Goal: Task Accomplishment & Management: Use online tool/utility

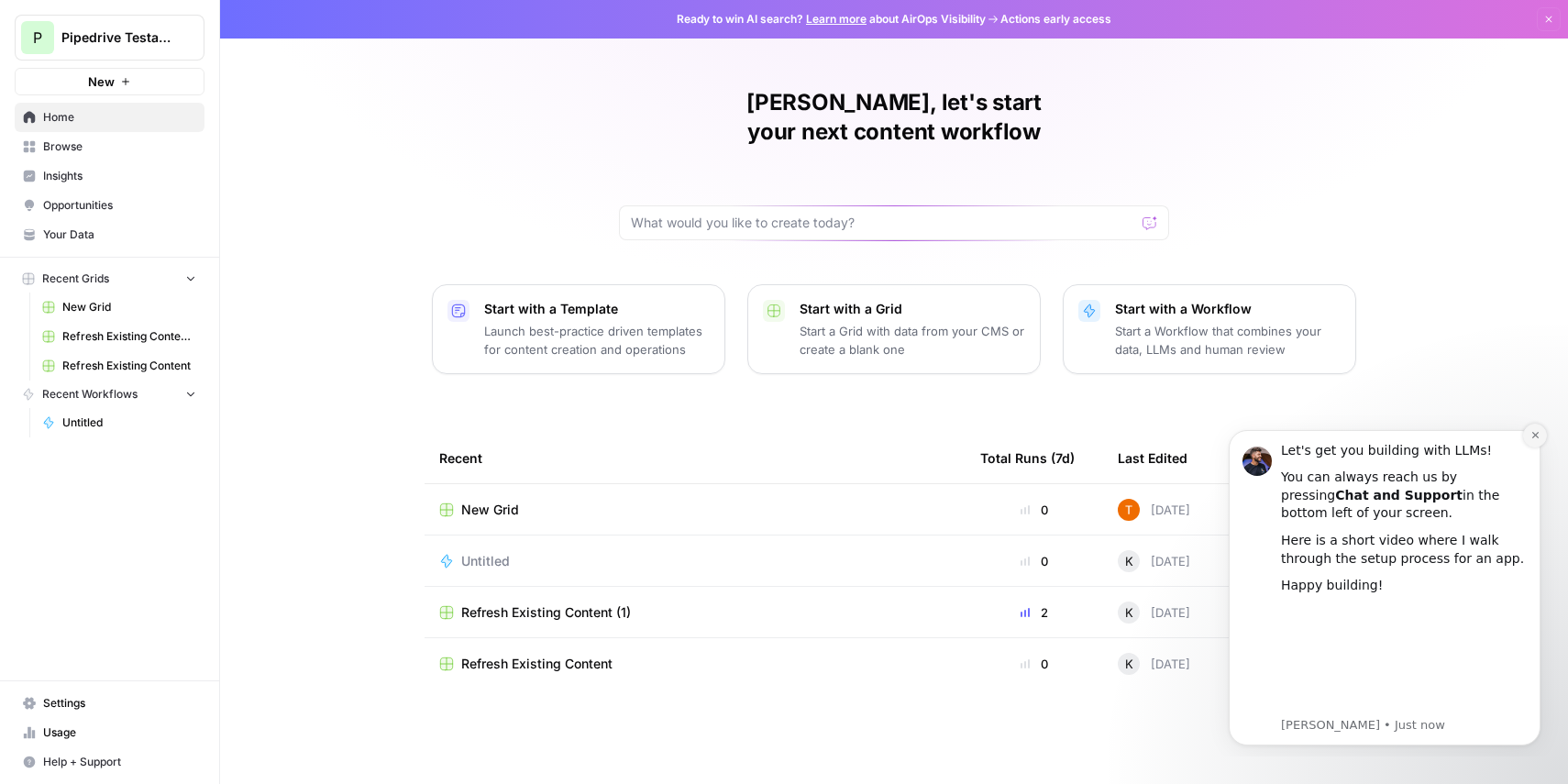
click at [1535, 433] on icon "Dismiss notification" at bounding box center [1535, 435] width 10 height 10
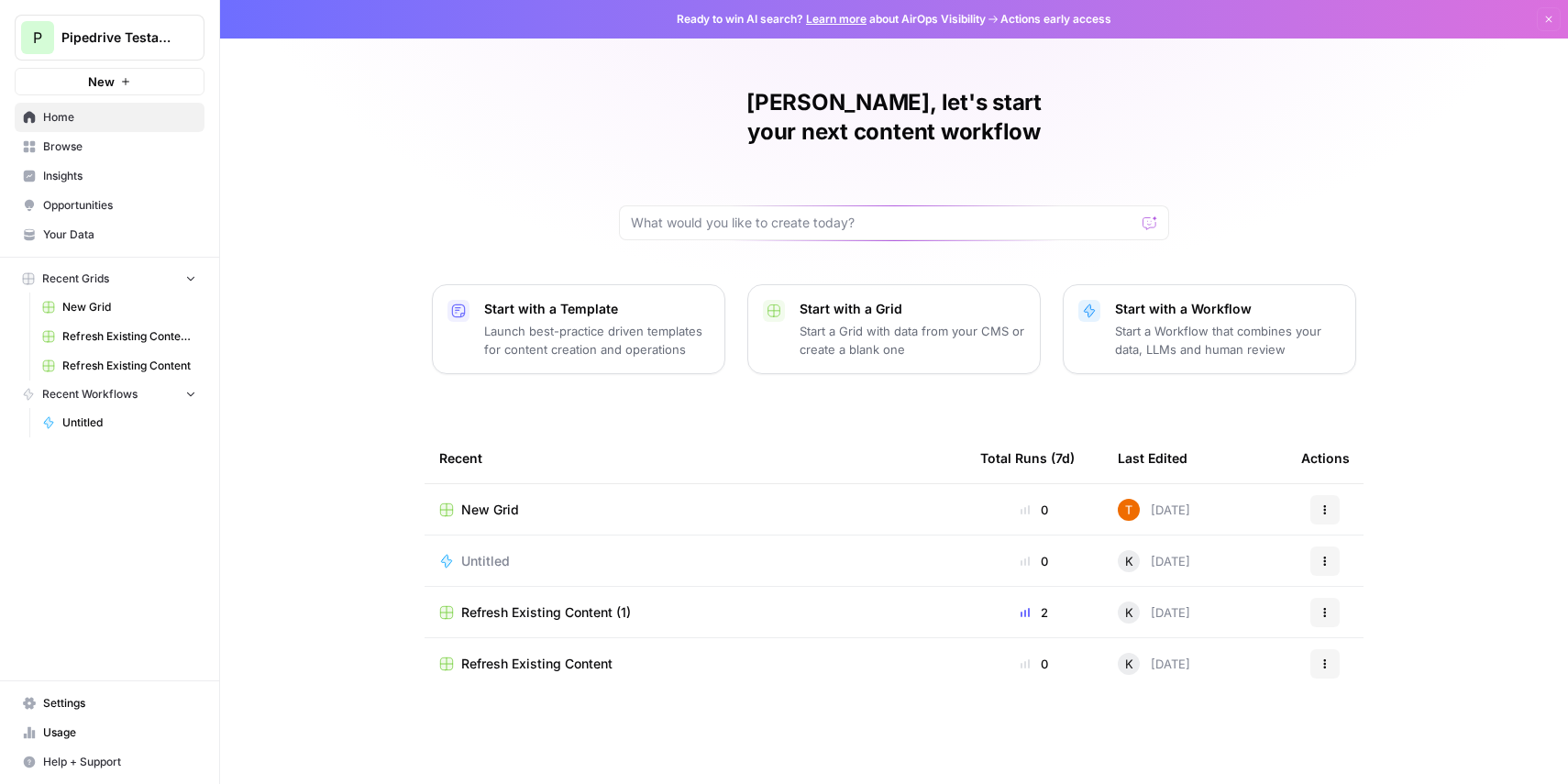
click at [596, 603] on span "Refresh Existing Content (1)" at bounding box center [546, 612] width 170 height 19
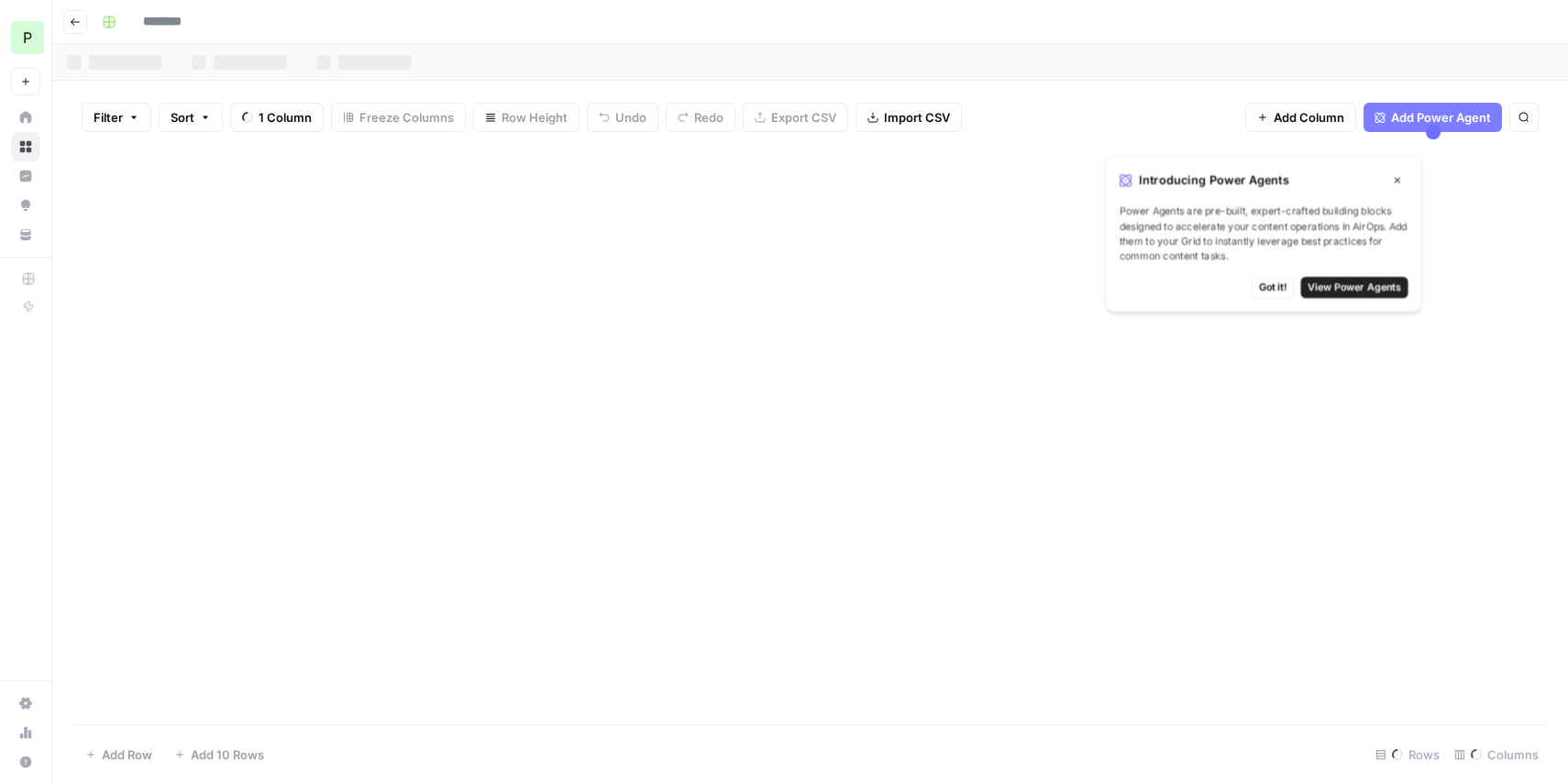
type input "**********"
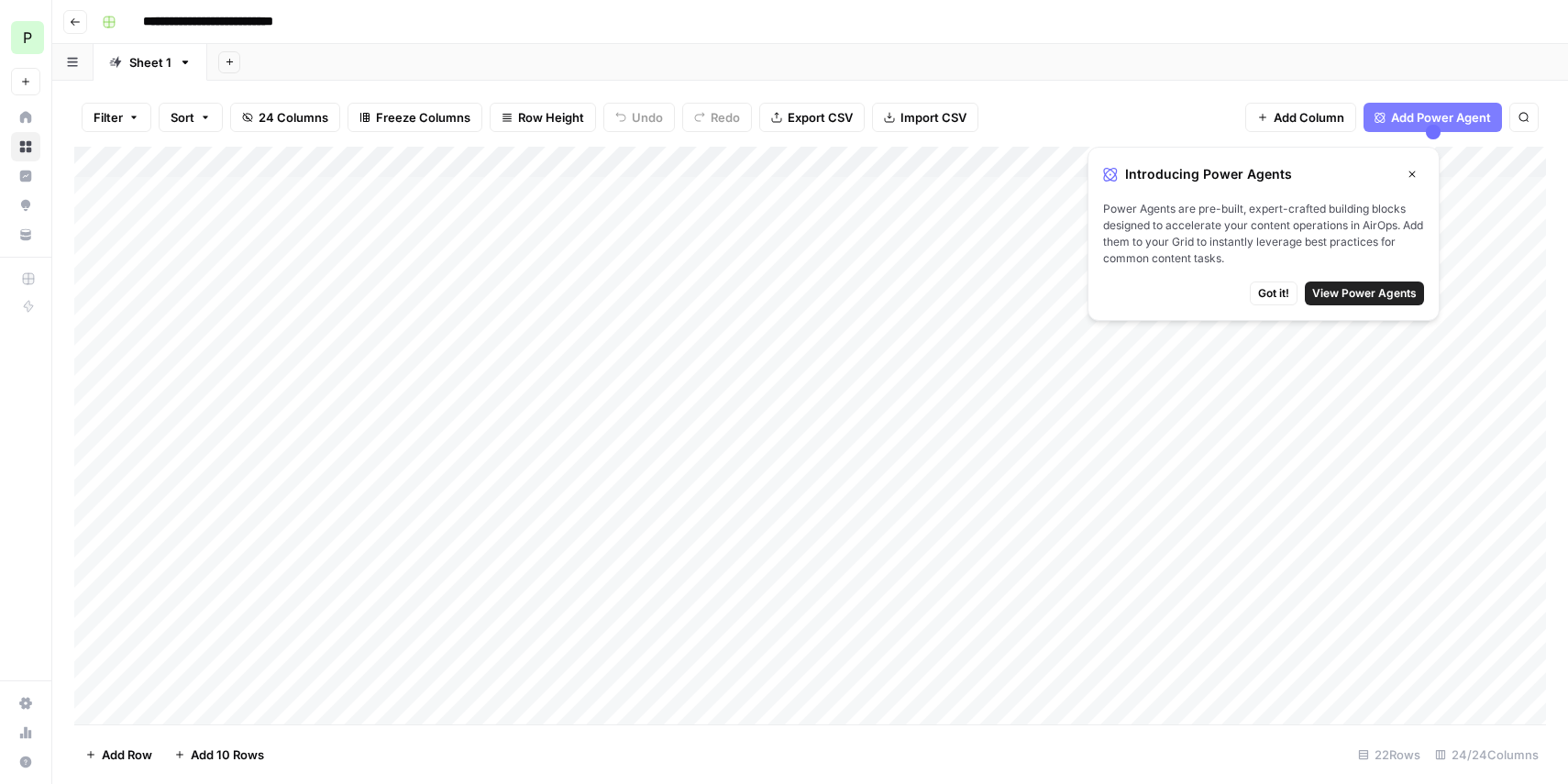
click at [1411, 175] on icon "button" at bounding box center [1411, 173] width 11 height 11
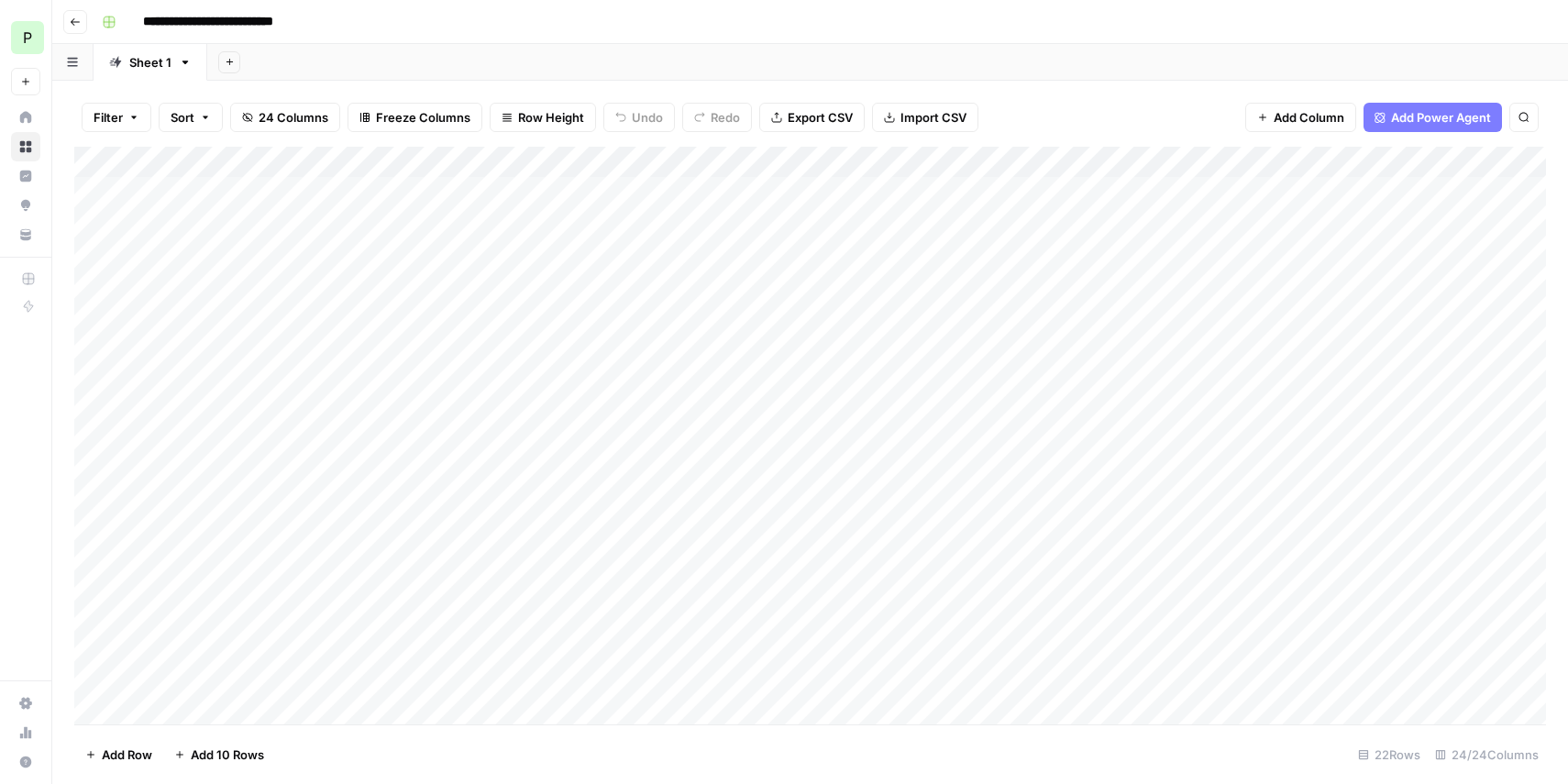
click at [332, 189] on div "Add Column" at bounding box center [809, 435] width 1471 height 577
click at [318, 191] on div "Add Column" at bounding box center [809, 435] width 1471 height 577
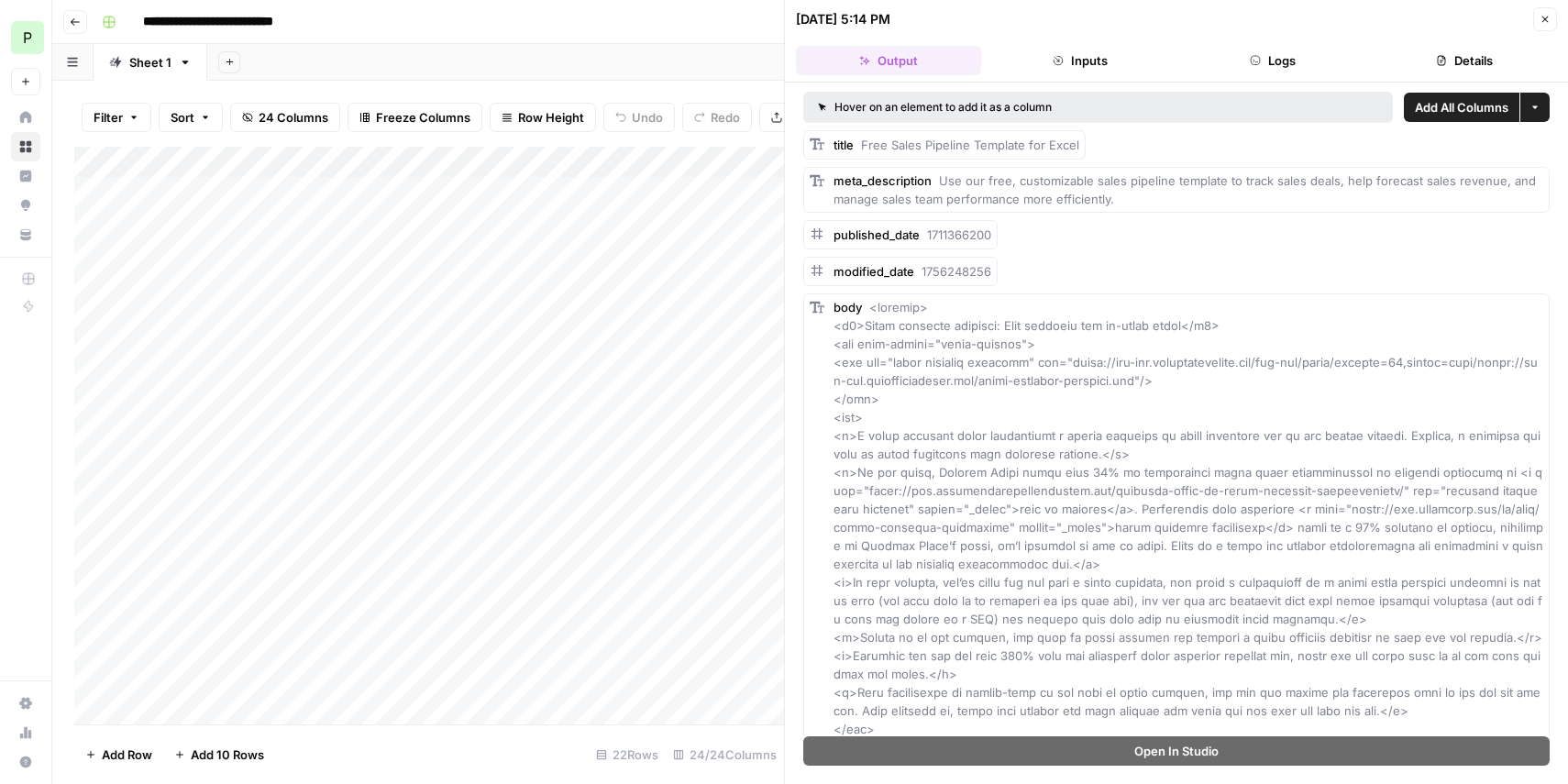
click at [1052, 66] on button "Inputs" at bounding box center [1080, 61] width 185 height 29
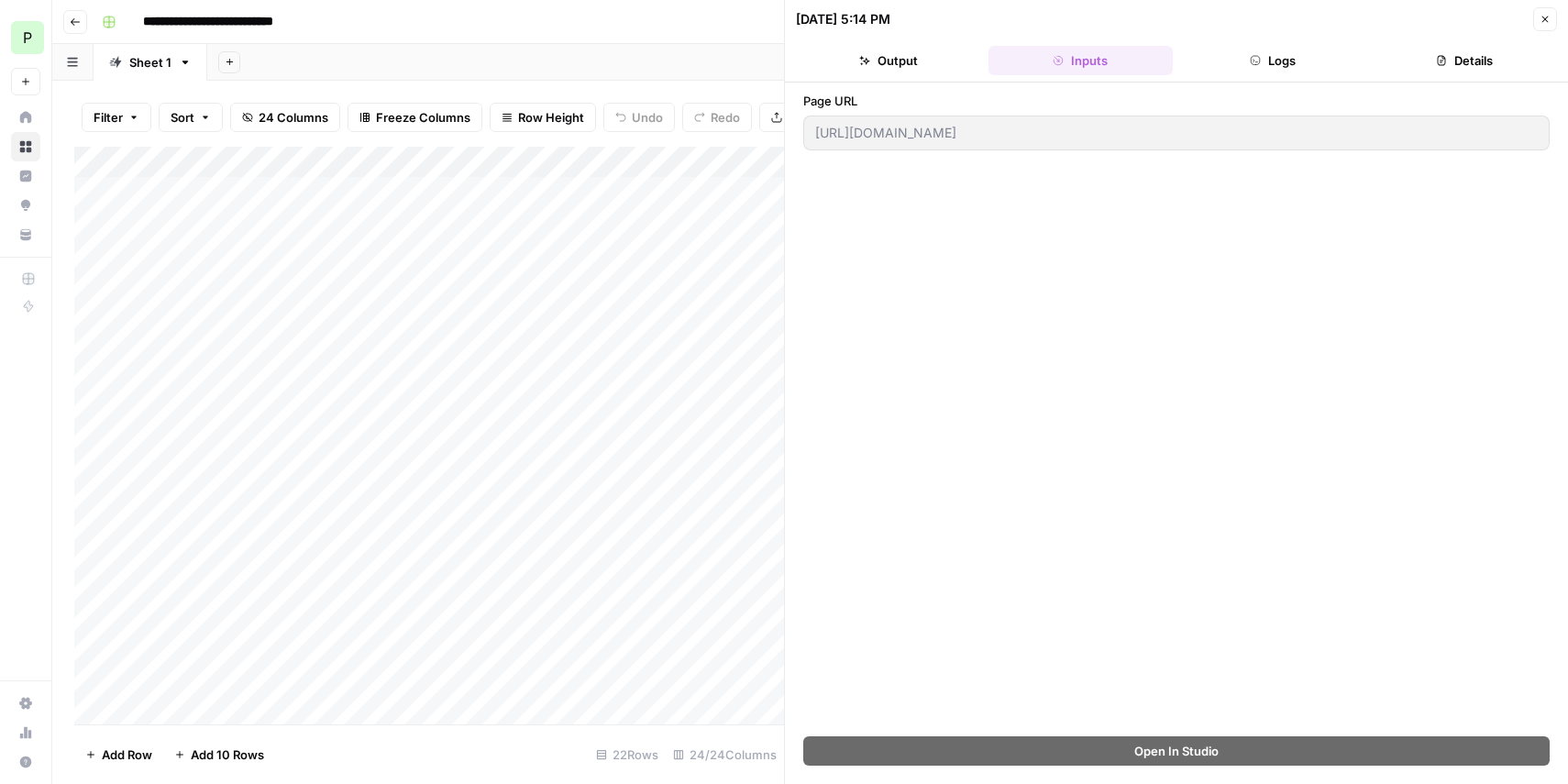
click at [909, 58] on button "Output" at bounding box center [888, 61] width 185 height 29
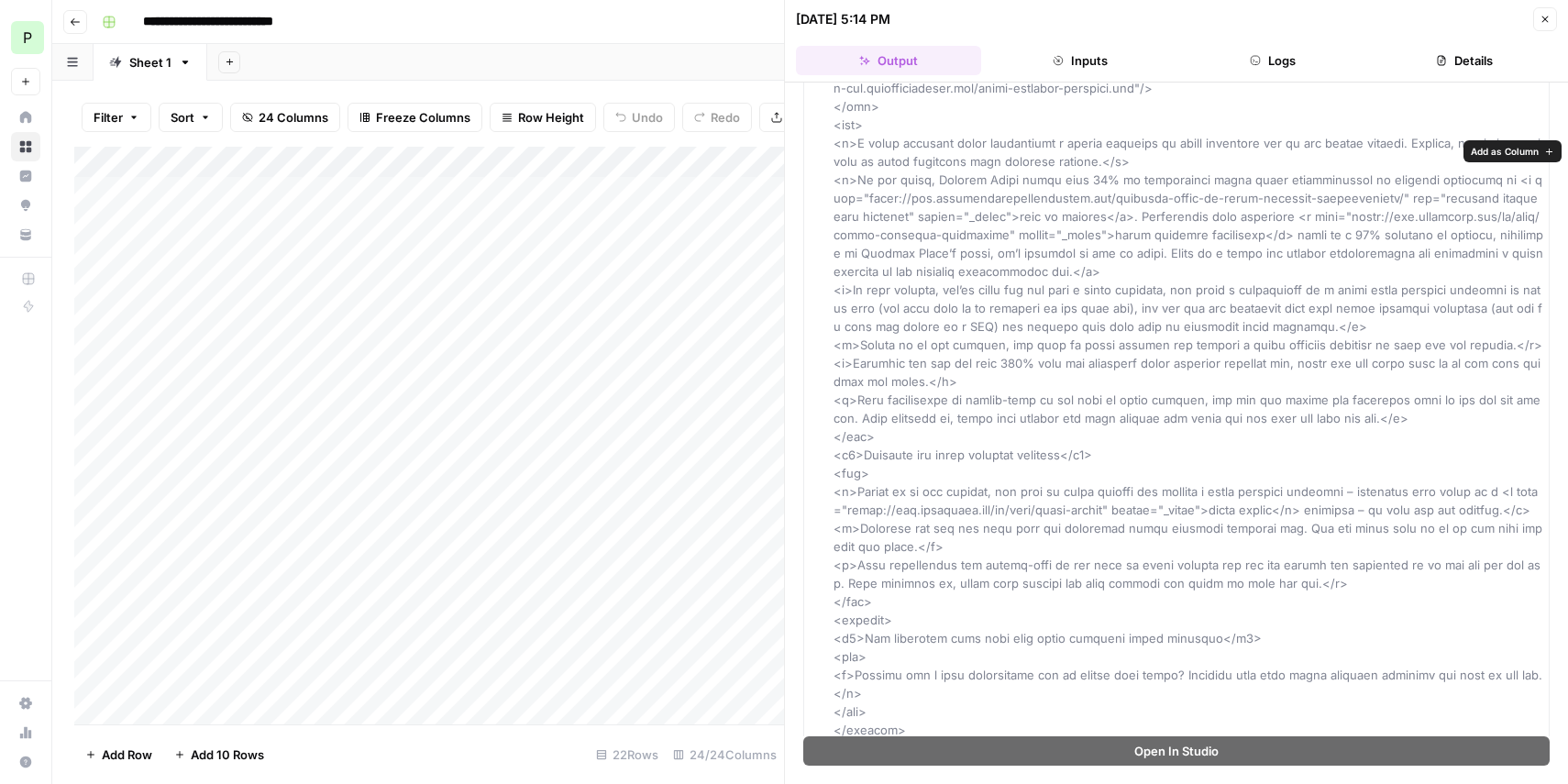
scroll to position [156, 0]
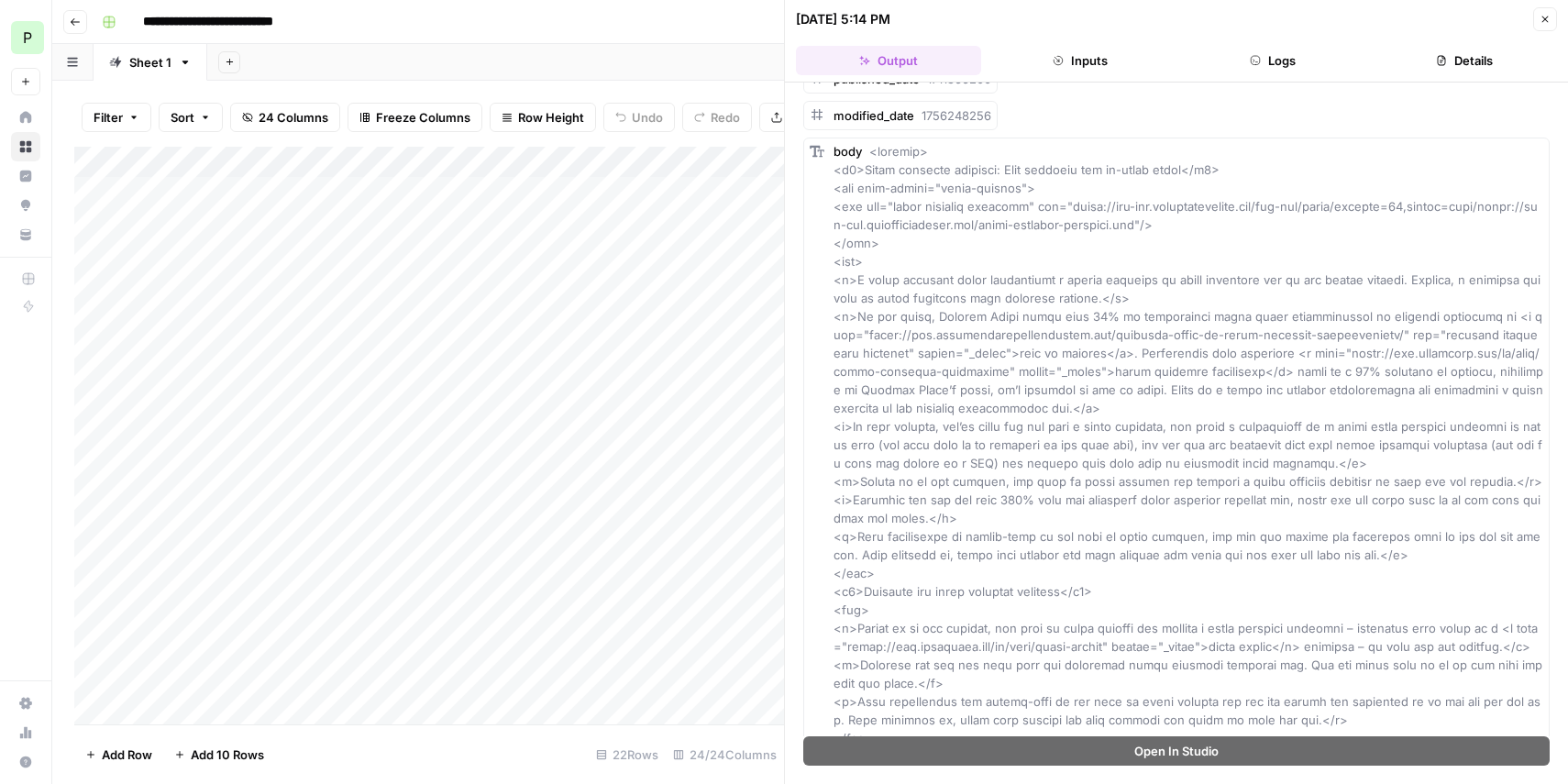
click at [1298, 69] on button "Logs" at bounding box center [1272, 61] width 185 height 29
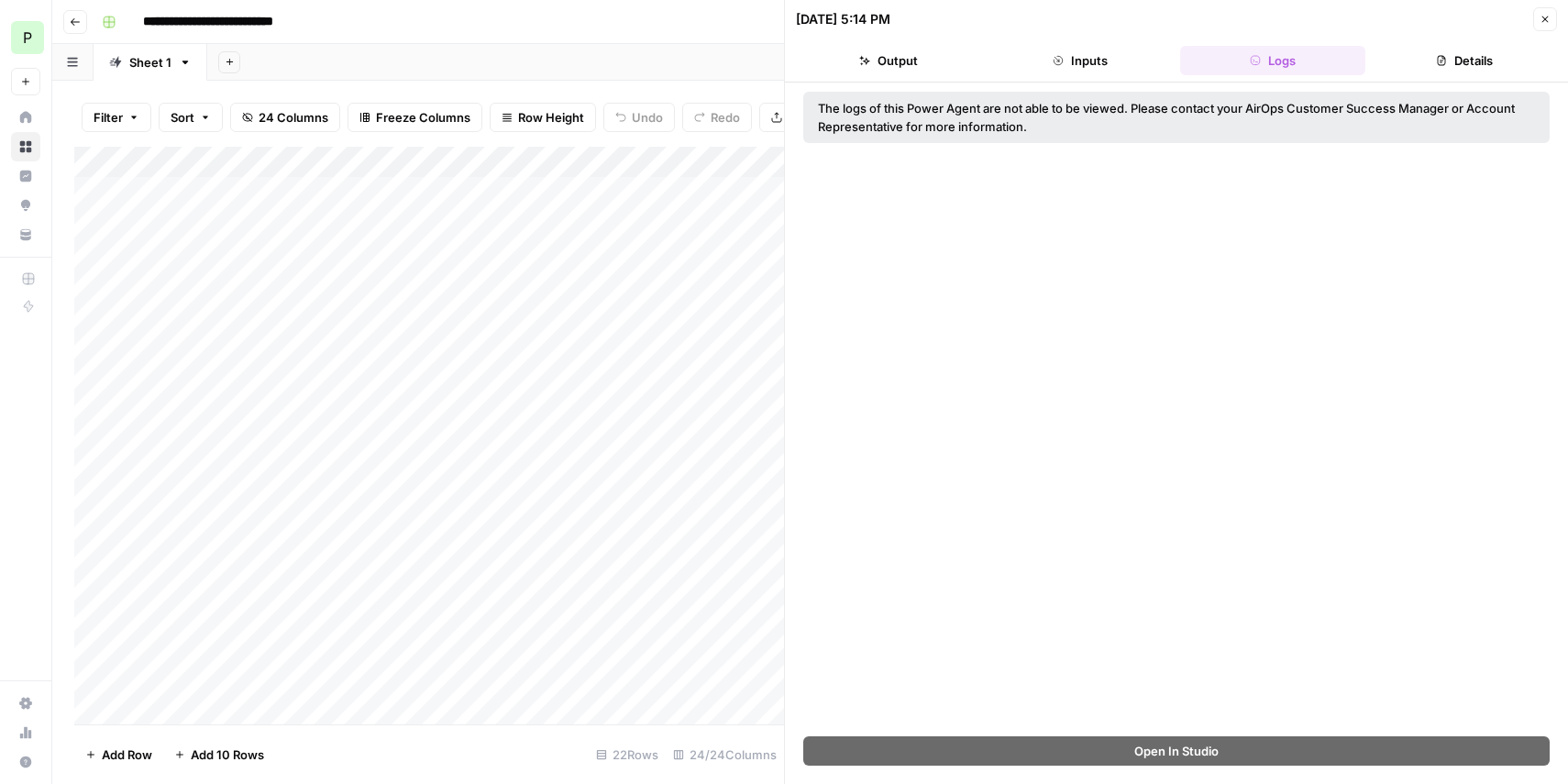
scroll to position [0, 0]
click at [1440, 62] on icon "button" at bounding box center [1441, 60] width 11 height 11
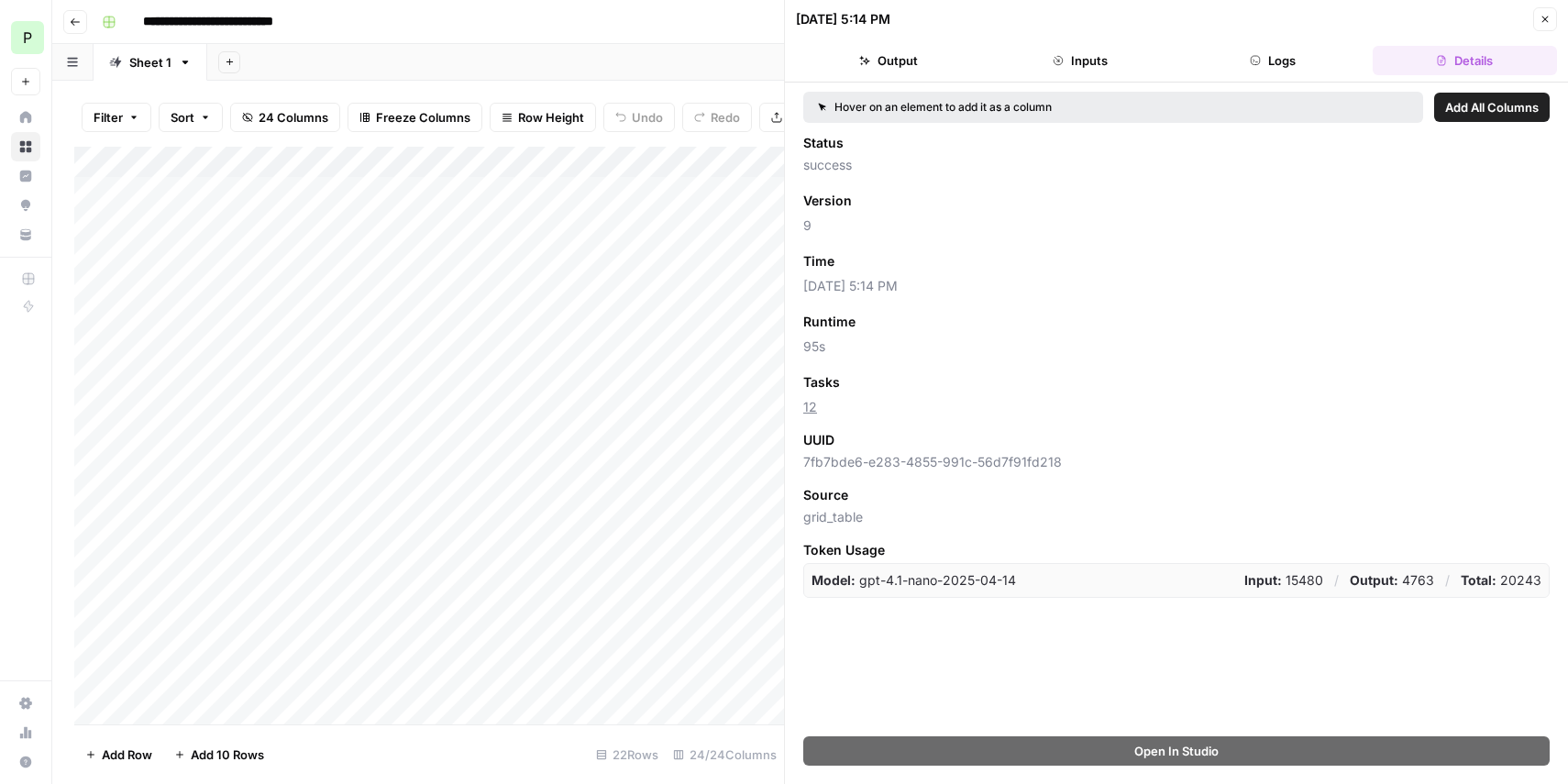
click at [1554, 21] on button "Close" at bounding box center [1544, 19] width 24 height 24
